Goal: Task Accomplishment & Management: Complete application form

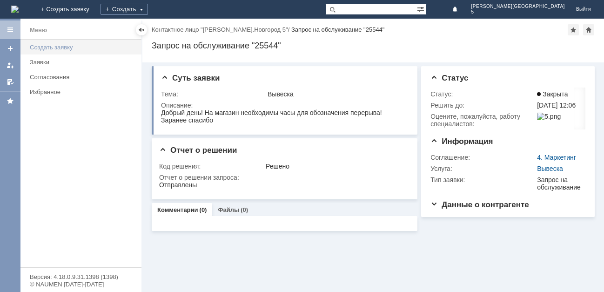
click at [60, 43] on link "Создать заявку" at bounding box center [83, 47] width 114 height 14
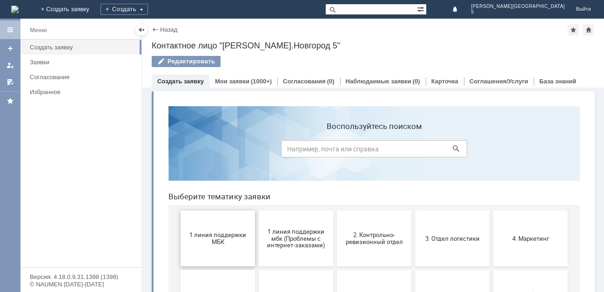
click at [225, 235] on span "1 линия поддержки МБК" at bounding box center [217, 238] width 69 height 14
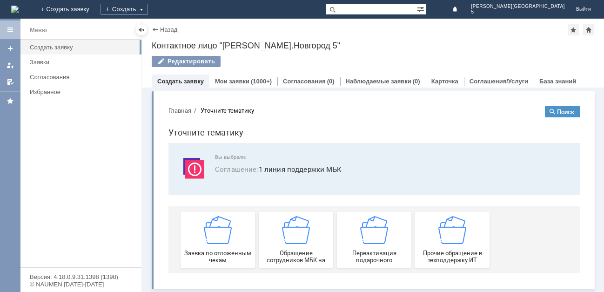
click at [219, 231] on img at bounding box center [218, 230] width 28 height 28
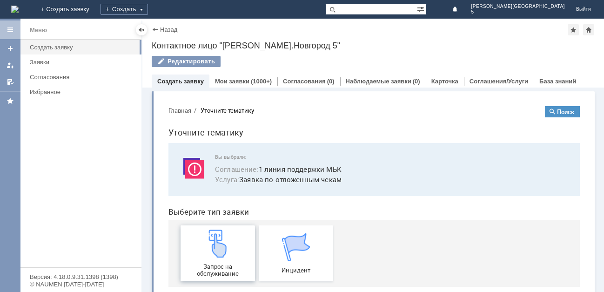
click at [217, 252] on img at bounding box center [218, 243] width 28 height 28
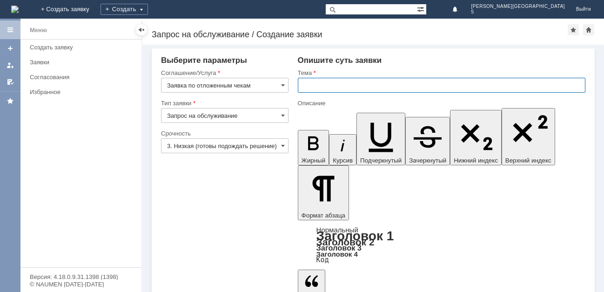
click at [308, 85] on input "text" at bounding box center [442, 85] width 288 height 15
type input "Отложенные чеки"
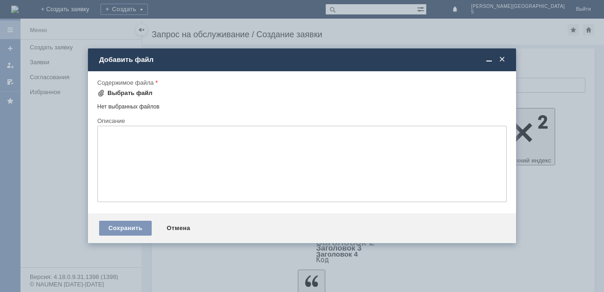
click at [117, 89] on div "Выбрать файл" at bounding box center [124, 92] width 55 height 11
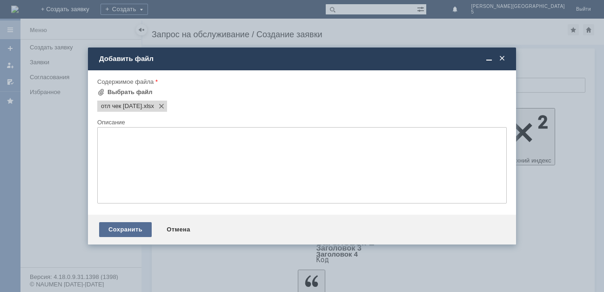
click at [127, 233] on div "Сохранить" at bounding box center [125, 229] width 53 height 15
